Goal: Information Seeking & Learning: Find specific fact

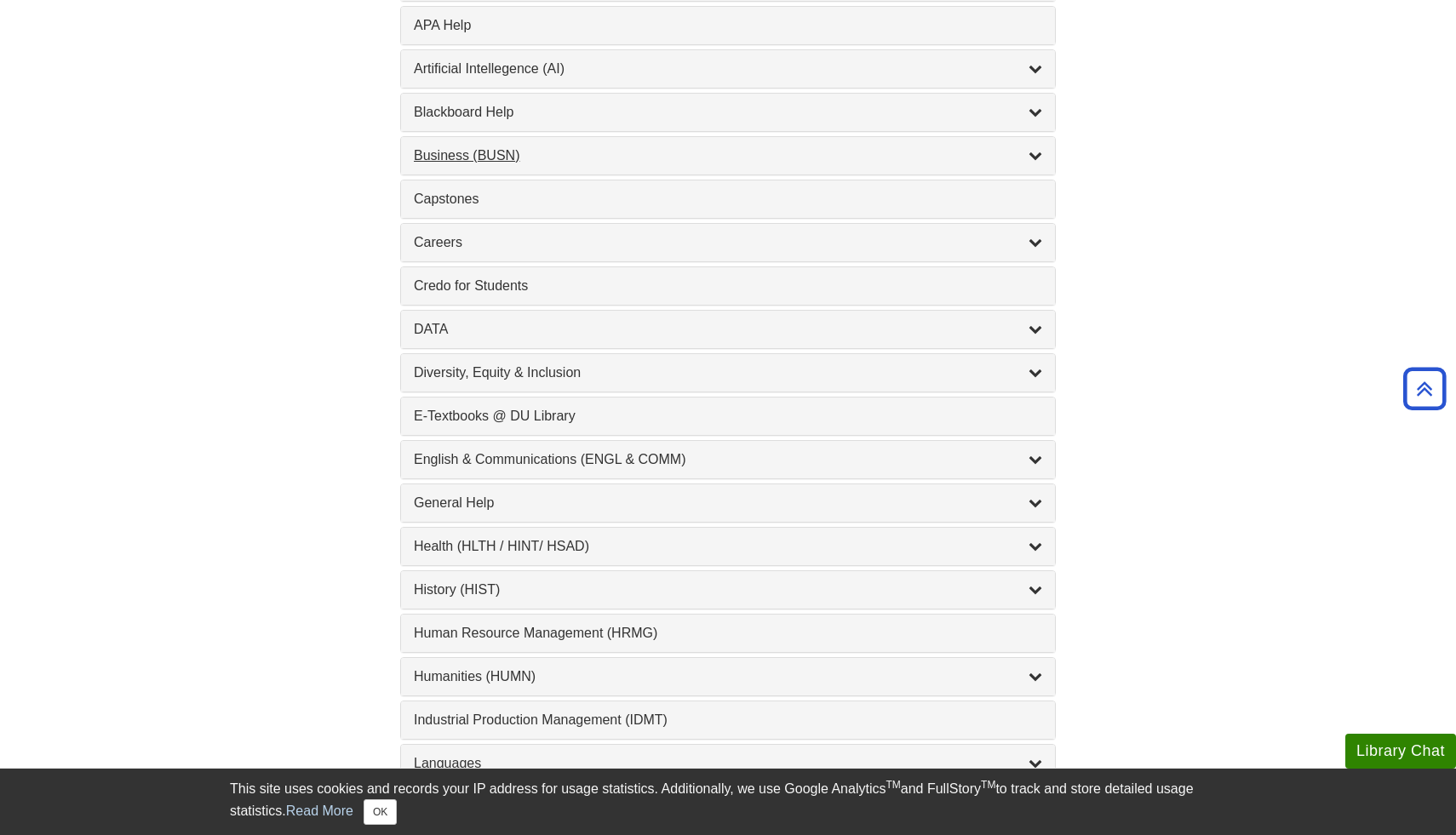
scroll to position [704, 0]
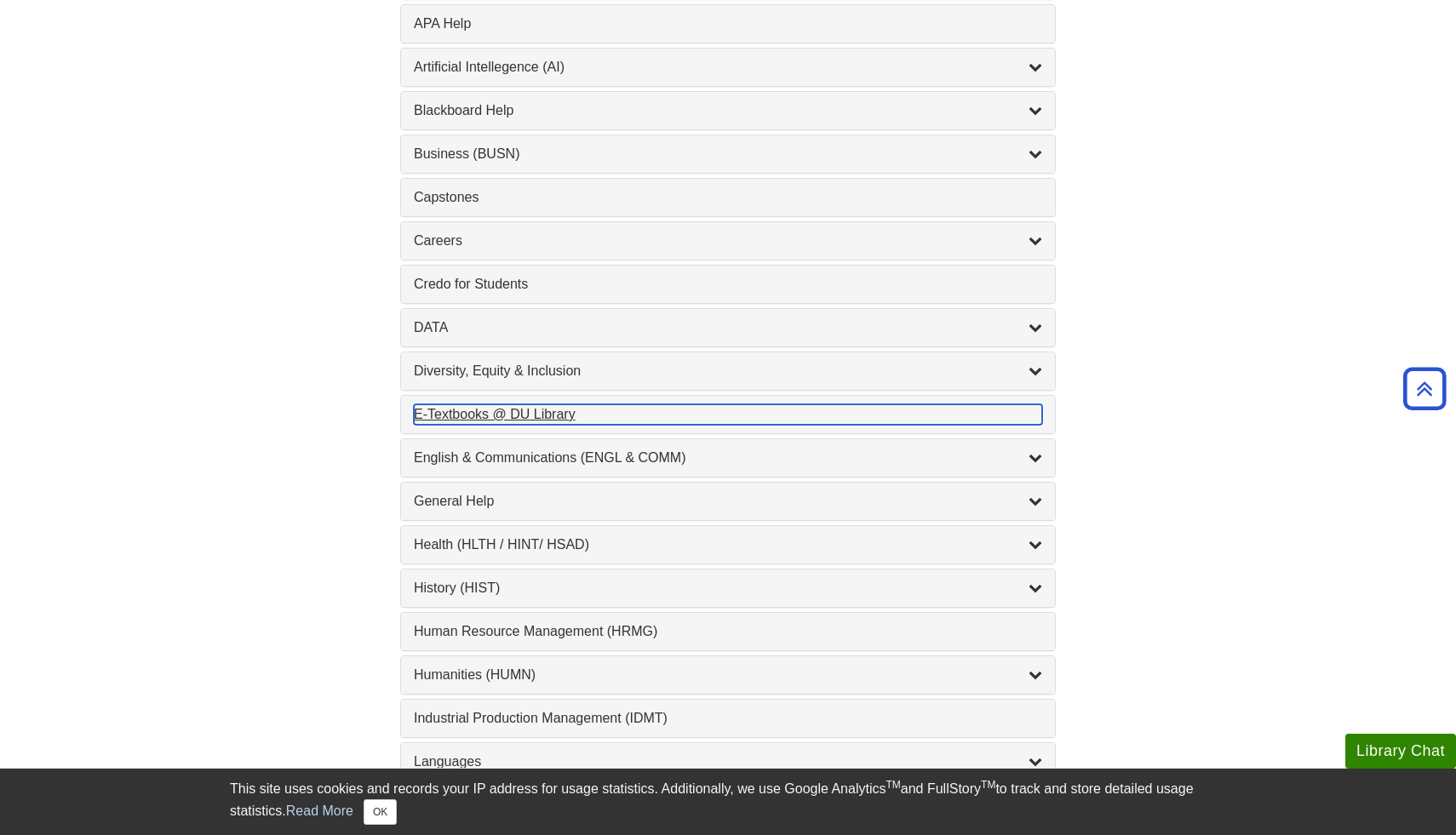
click at [564, 417] on div "E-Textbooks @ DU Library , 1 guides" at bounding box center [728, 414] width 628 height 21
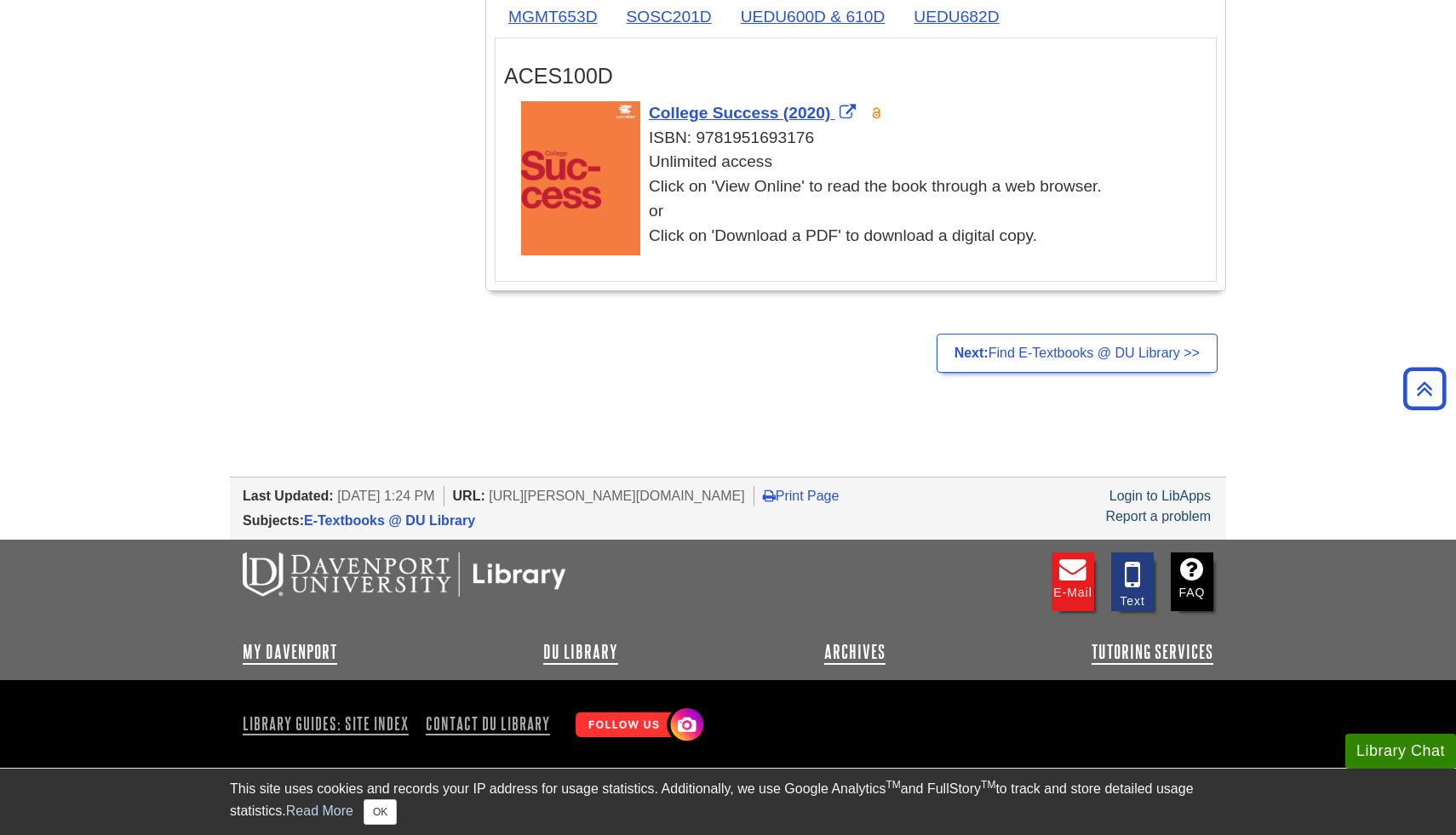
scroll to position [3501, 0]
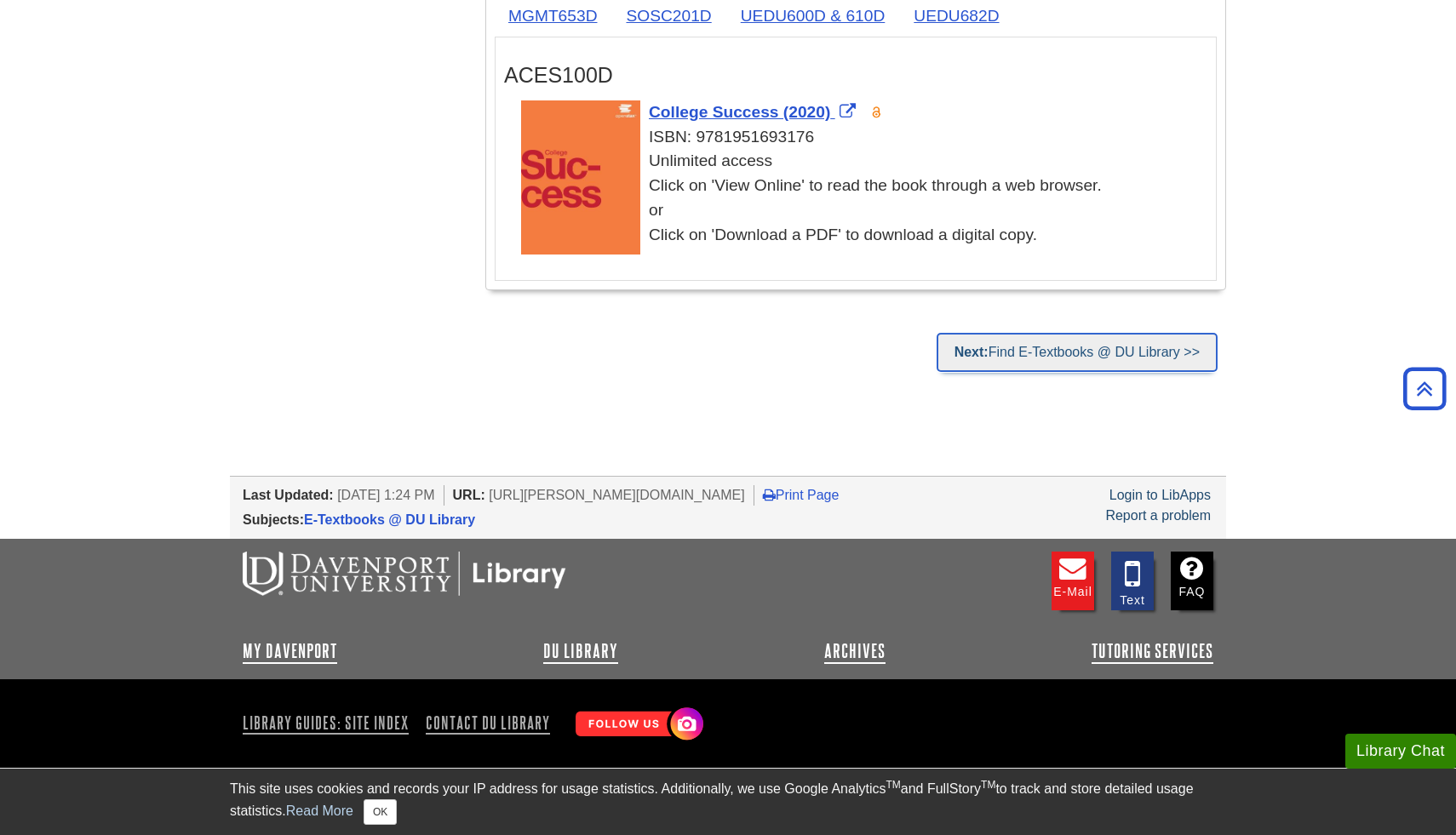
click at [1021, 356] on link "Next: Find E-Textbooks @ DU Library >>" at bounding box center [1077, 352] width 281 height 39
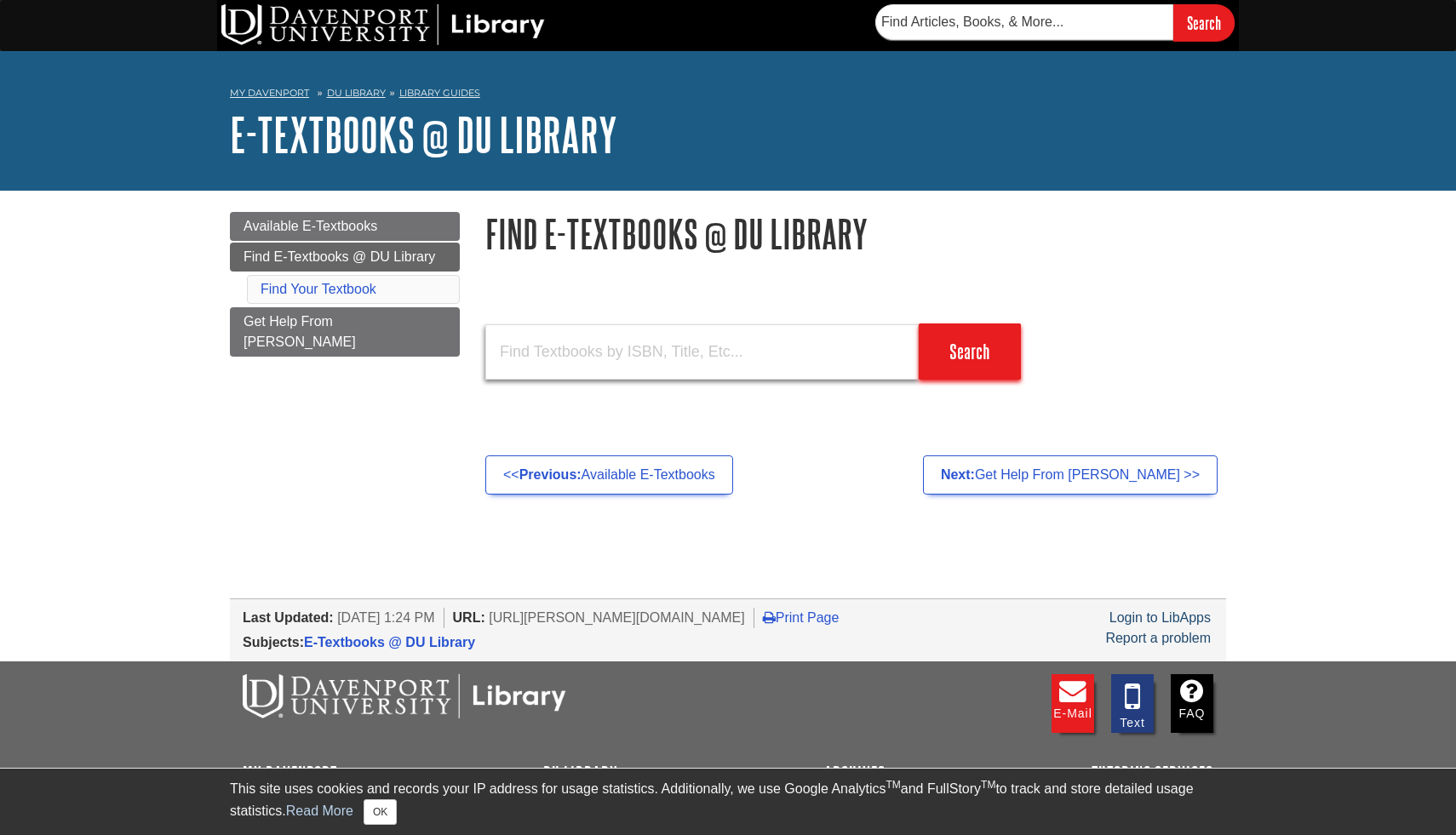
click at [790, 350] on input "text" at bounding box center [702, 352] width 434 height 55
type input "management 211"
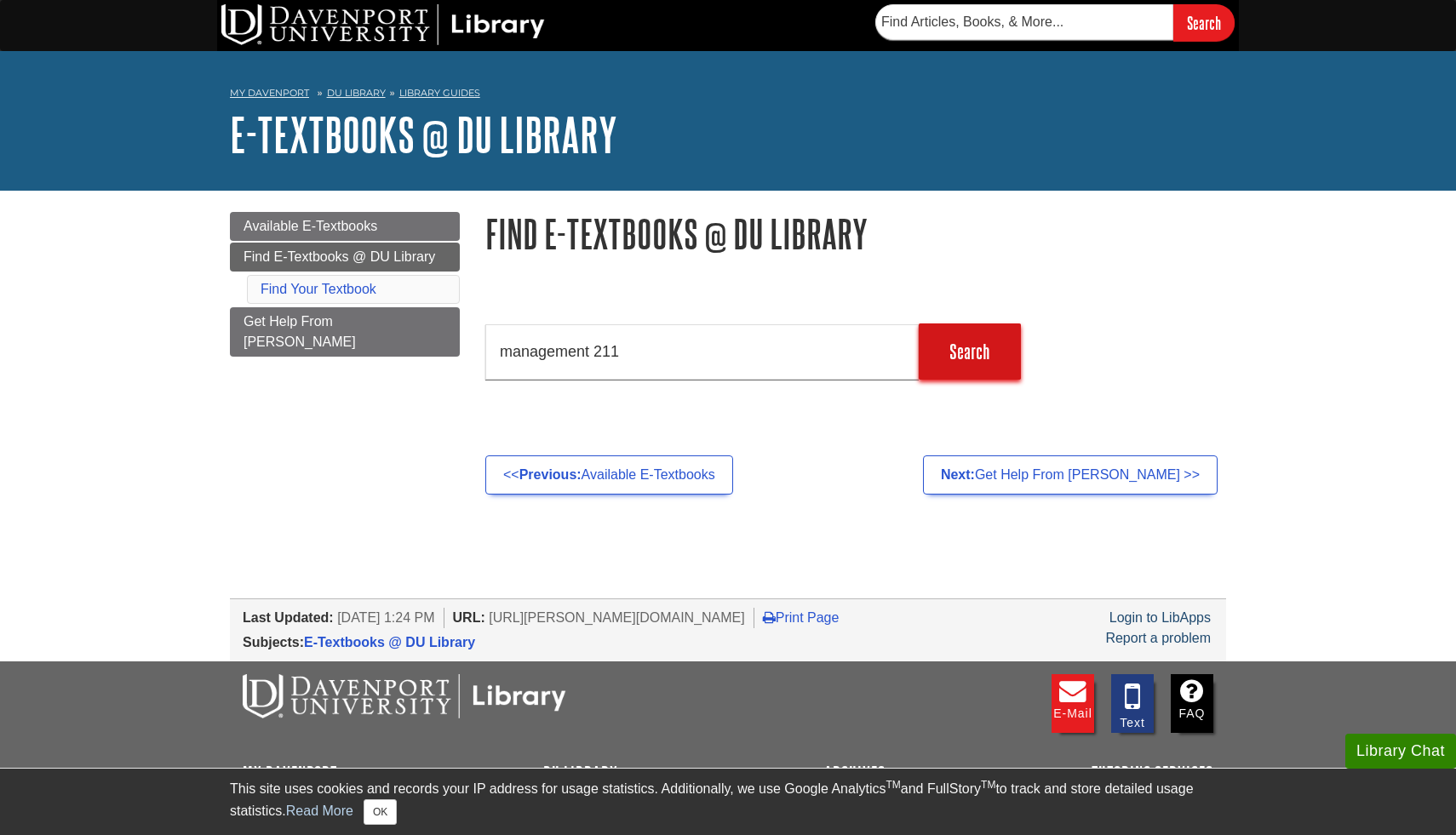
click at [1018, 334] on input "Search" at bounding box center [970, 351] width 102 height 56
